Goal: Entertainment & Leisure: Consume media (video, audio)

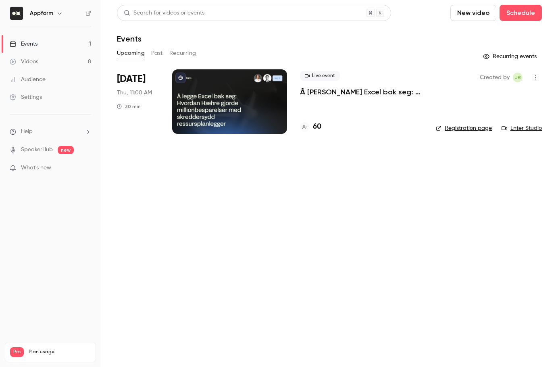
click at [49, 59] on link "Videos 8" at bounding box center [50, 62] width 101 height 18
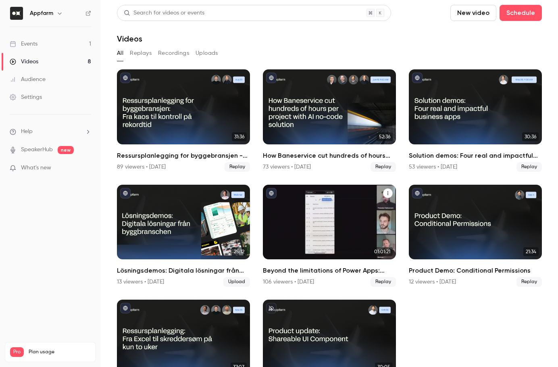
click at [305, 268] on h2 "Beyond the limitations of Power Apps: Lessons from industry leaders" at bounding box center [329, 271] width 133 height 10
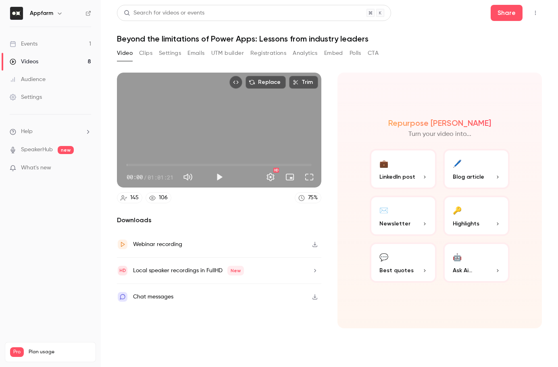
click at [221, 51] on button "UTM builder" at bounding box center [227, 53] width 33 height 13
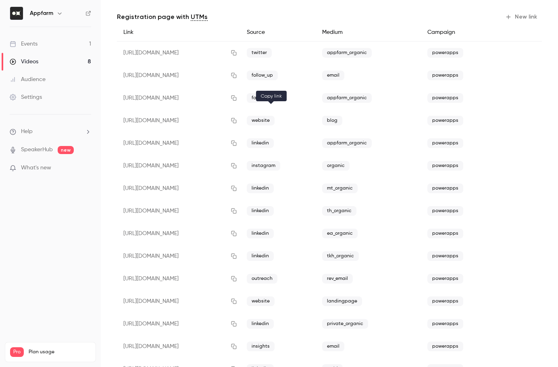
scroll to position [52, 0]
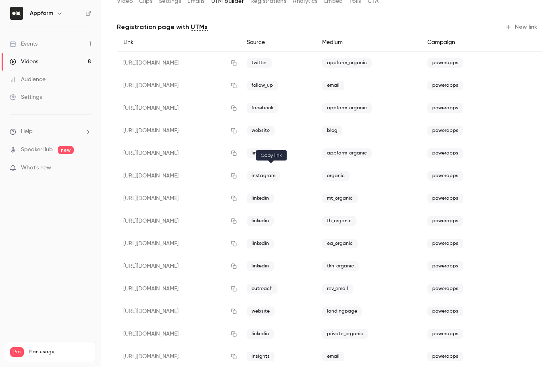
click at [237, 176] on icon "button" at bounding box center [234, 176] width 6 height 6
